Goal: Task Accomplishment & Management: Manage account settings

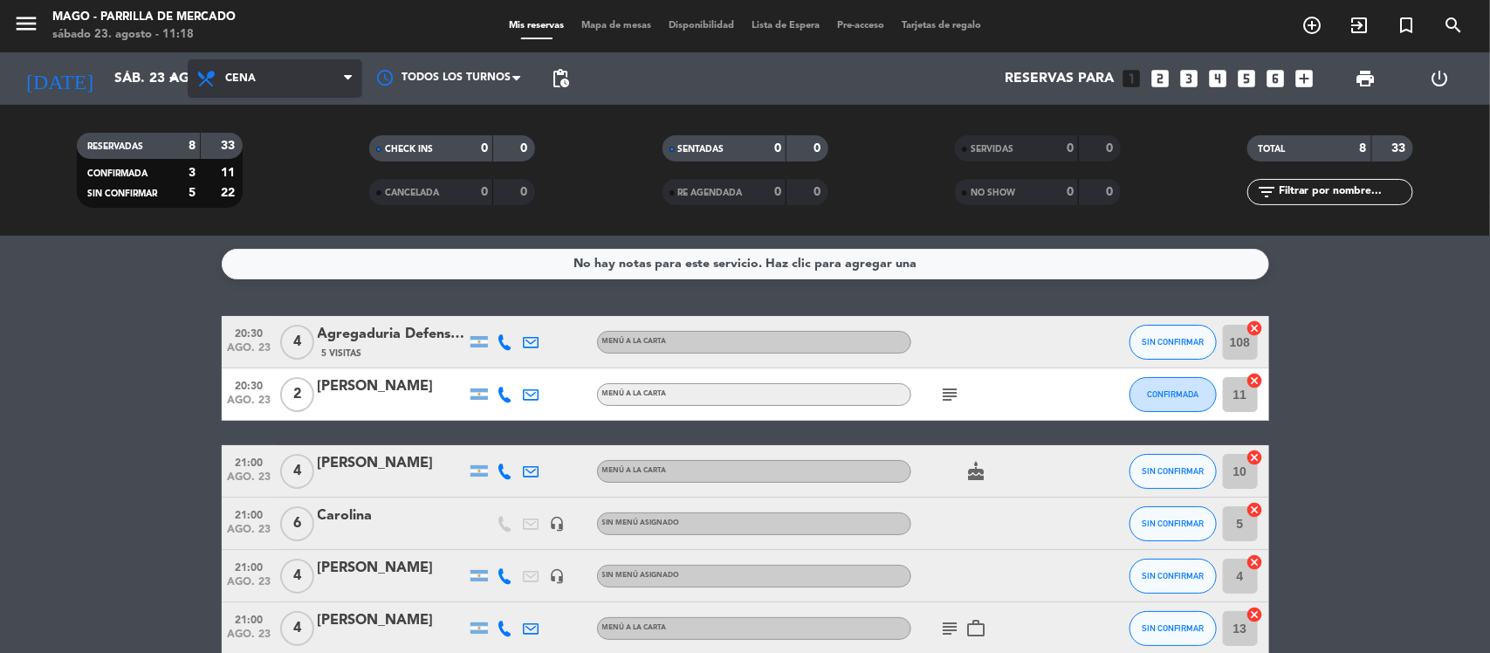
click at [262, 67] on span "Cena" at bounding box center [275, 78] width 175 height 38
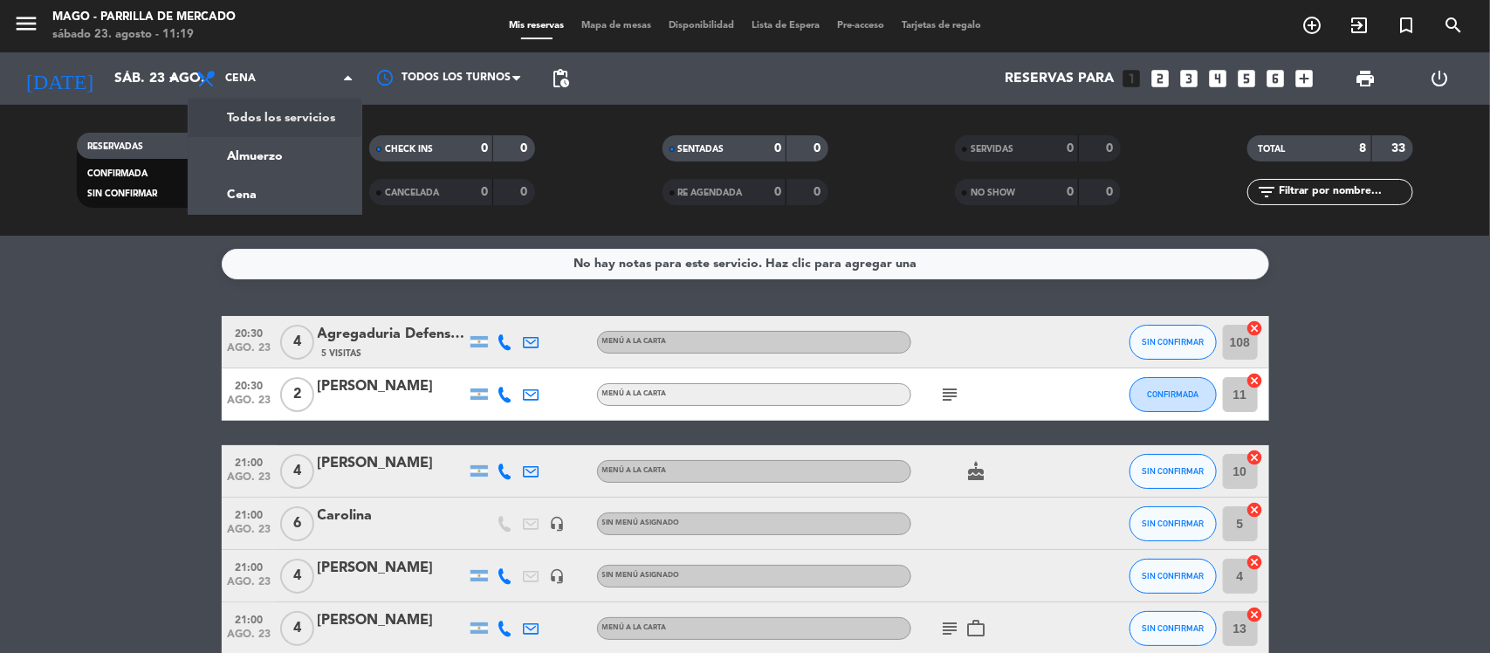
click at [203, 334] on bookings-row "20:30 [DATE] 4 Agregaduria Defensa ITA 5 Visitas MENÚ A LA CARTA SIN CONFIRMAR …" at bounding box center [745, 550] width 1490 height 468
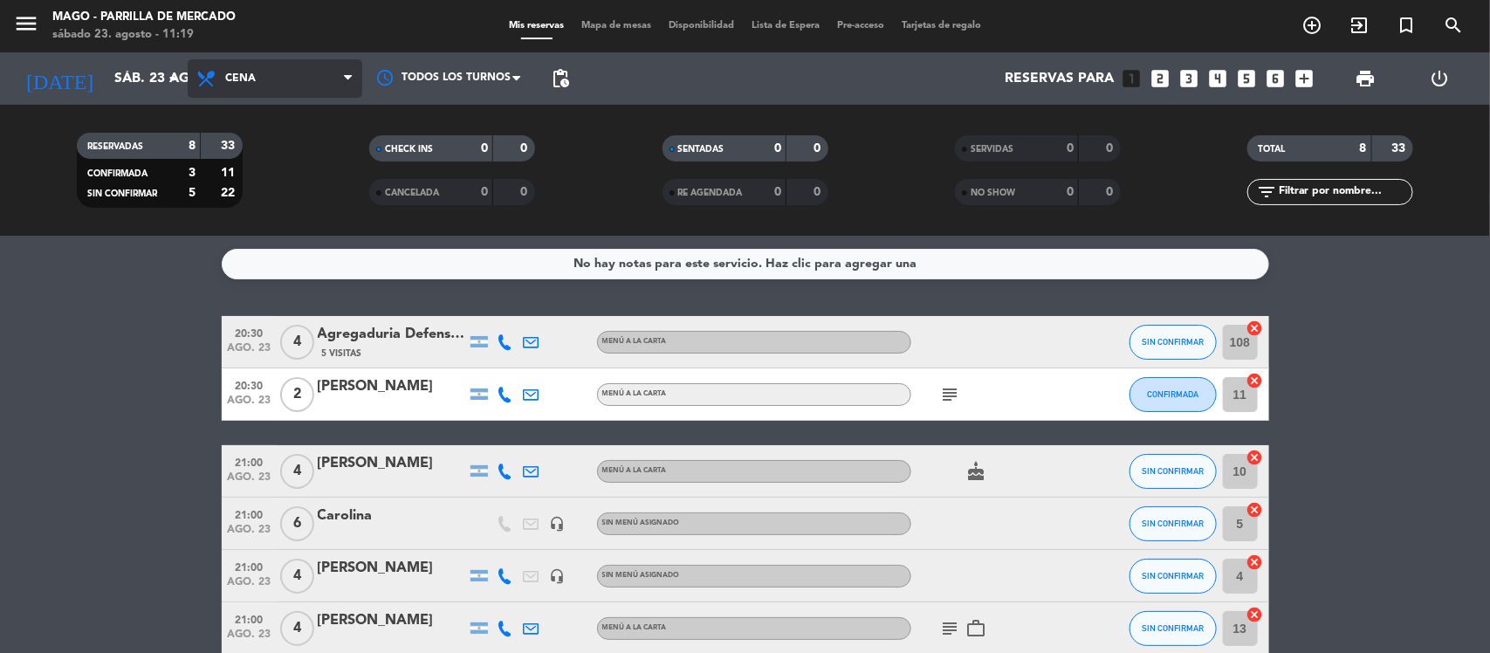
click at [301, 85] on span "Cena" at bounding box center [275, 78] width 175 height 38
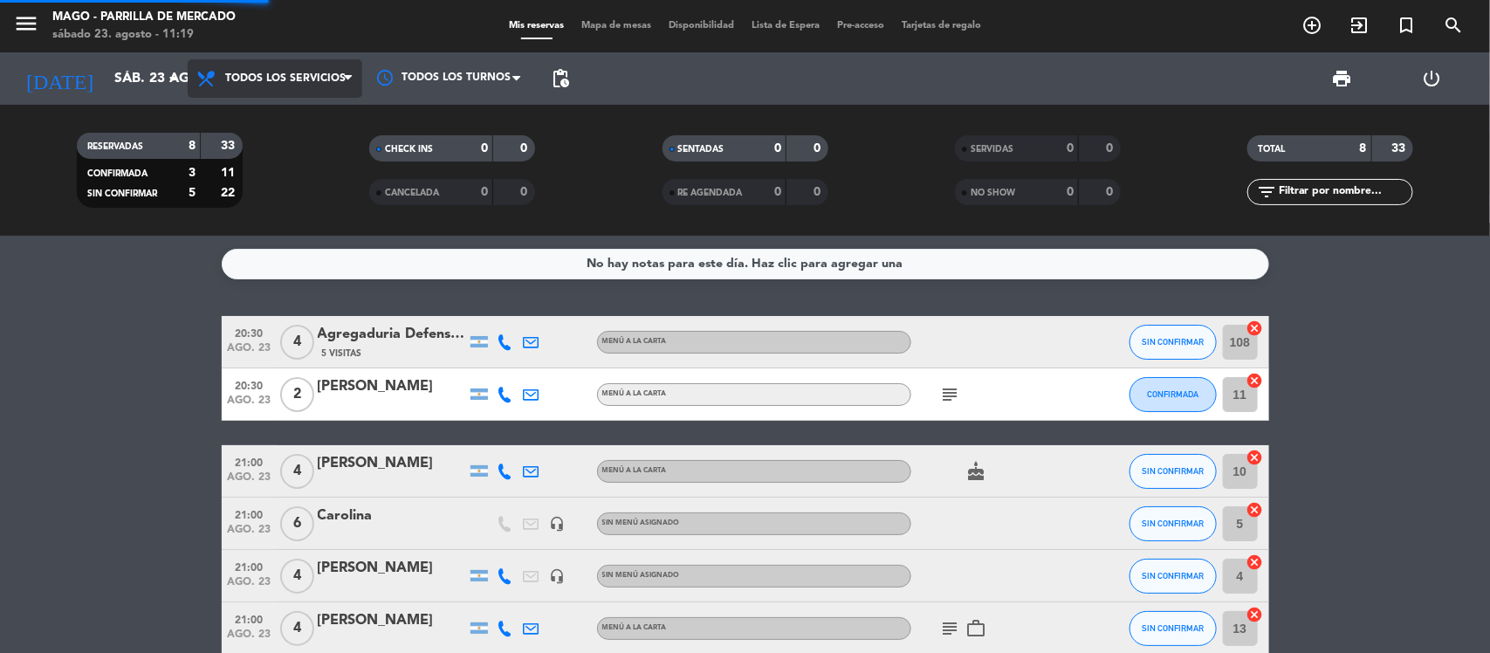
click at [317, 113] on div "menu Mago - [PERSON_NAME] [DATE] 23. agosto - 11:19 Mis reservas Mapa de mesas …" at bounding box center [745, 118] width 1490 height 236
click at [328, 70] on span "Todos los servicios" at bounding box center [275, 78] width 175 height 38
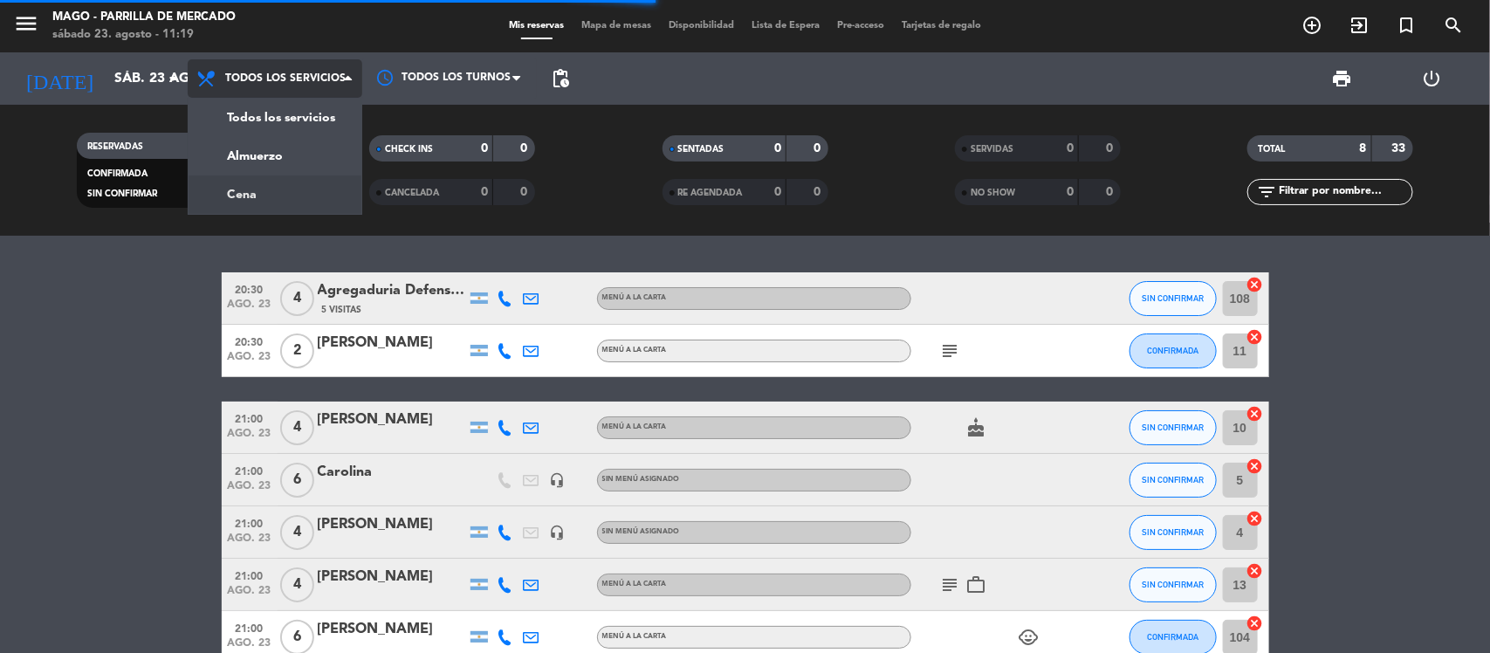
click at [291, 186] on filter-checkbox "RESERVADAS 8 33 CONFIRMADA 3 11 SIN CONFIRMAR 5 22" at bounding box center [159, 170] width 292 height 75
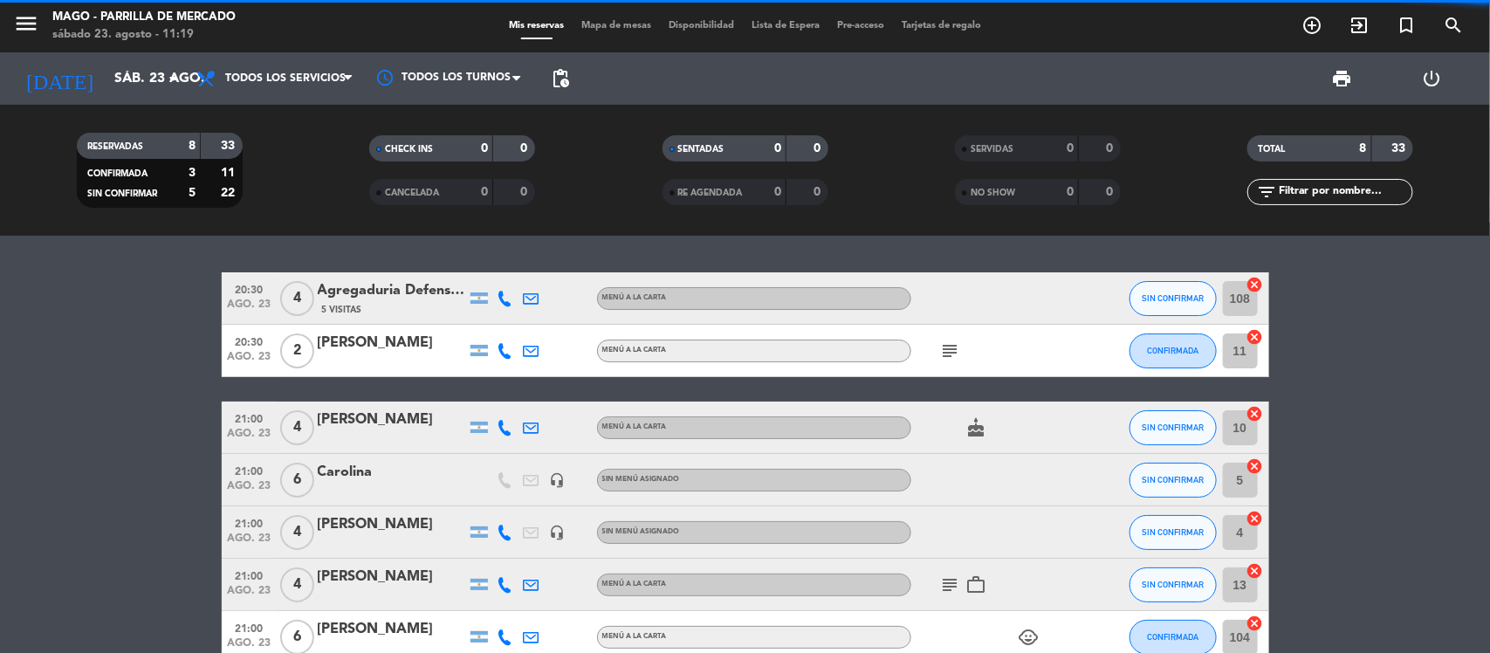
drag, startPoint x: 291, startPoint y: 186, endPoint x: 303, endPoint y: 166, distance: 23.5
click at [294, 180] on filter-checkbox "RESERVADAS 8 33 CONFIRMADA 3 11 SIN CONFIRMAR 5 22" at bounding box center [159, 170] width 292 height 75
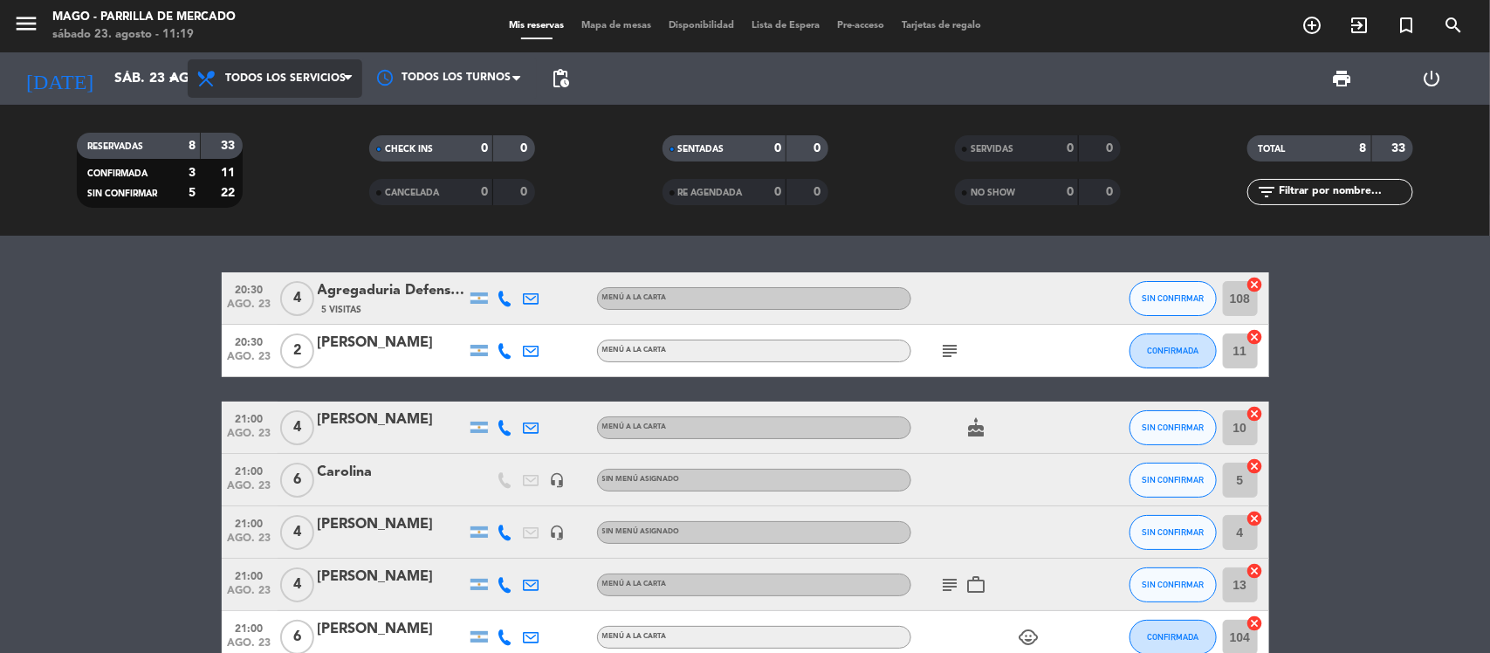
drag, startPoint x: 303, startPoint y: 166, endPoint x: 315, endPoint y: 88, distance: 78.7
click at [319, 83] on span "Todos los servicios" at bounding box center [285, 78] width 120 height 12
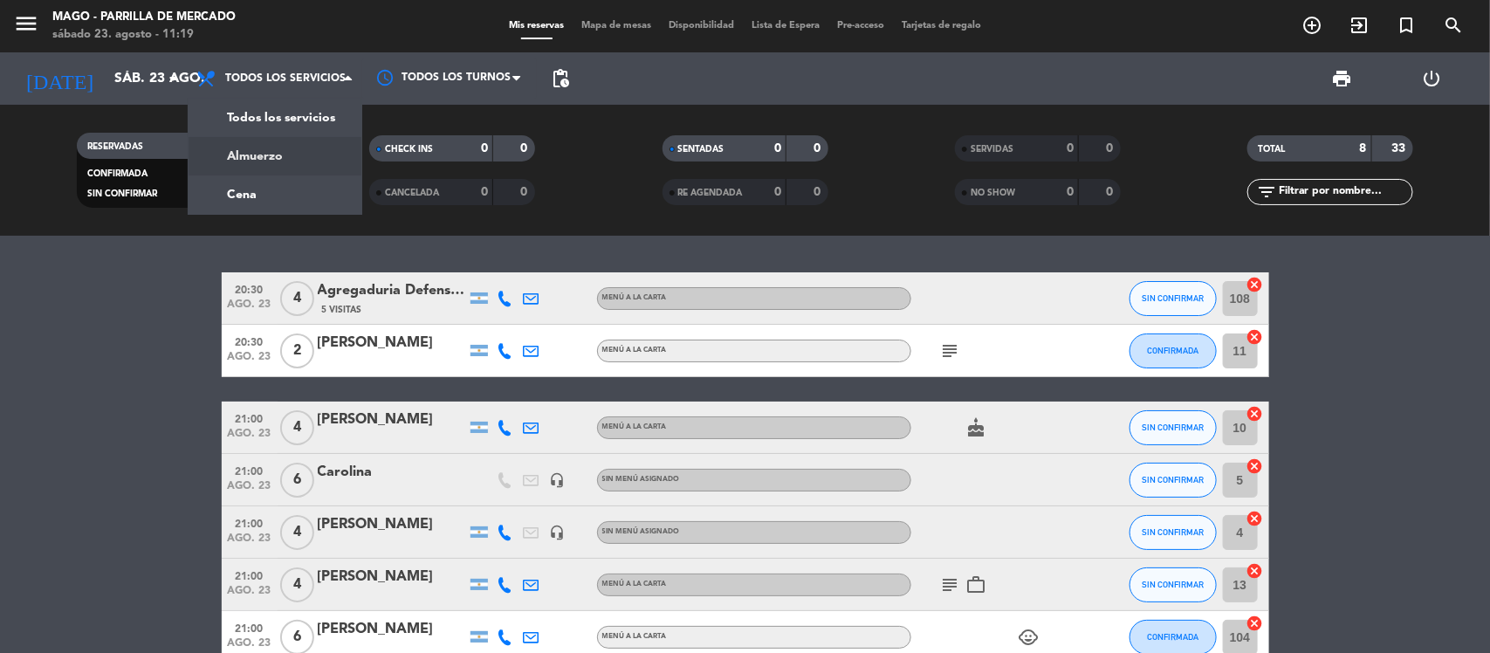
click at [299, 150] on div "menu Mago - [PERSON_NAME] [DATE] 23. agosto - 11:19 Mis reservas Mapa de mesas …" at bounding box center [745, 118] width 1490 height 236
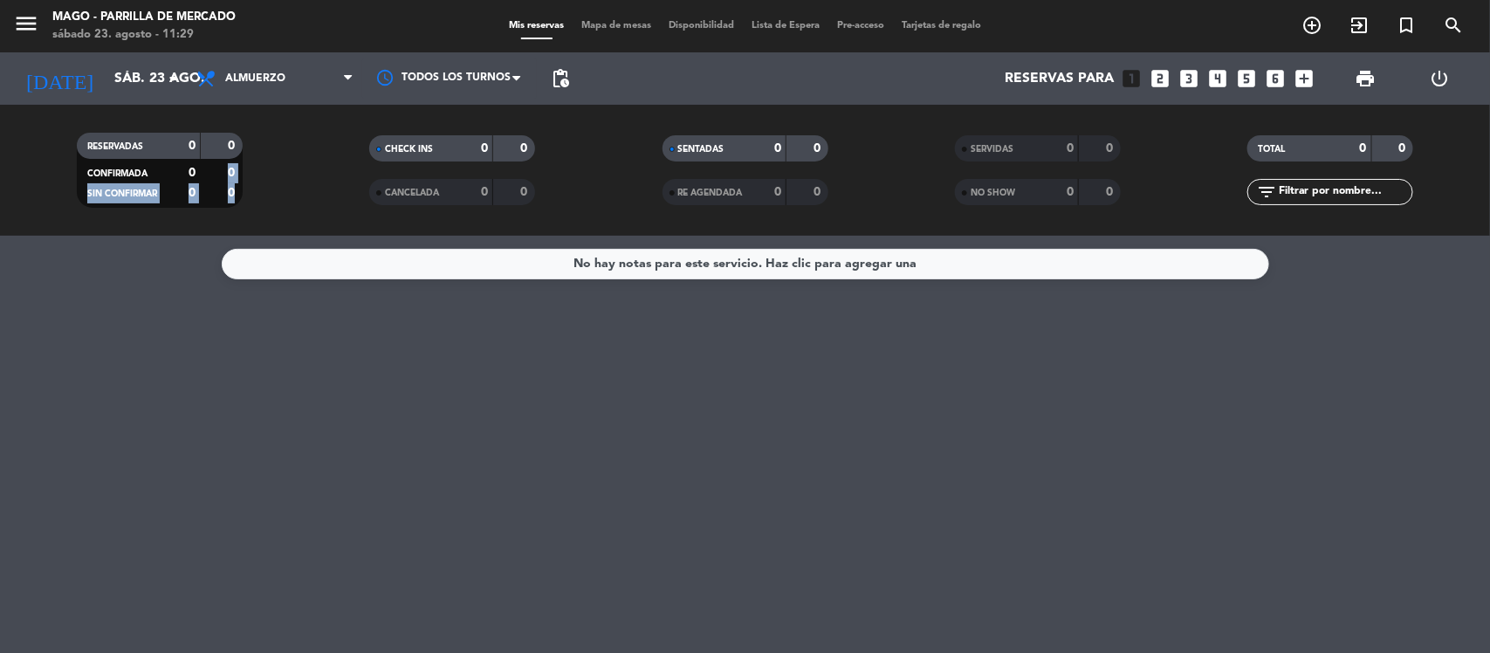
drag, startPoint x: 1223, startPoint y: 564, endPoint x: 1211, endPoint y: 548, distance: 19.9
click at [1222, 564] on div "No hay notas para este servicio. Haz clic para agregar una" at bounding box center [745, 444] width 1490 height 417
click at [607, 528] on div "No hay notas para este servicio. Haz clic para agregar una" at bounding box center [745, 444] width 1490 height 417
